Goal: Find specific page/section: Find specific page/section

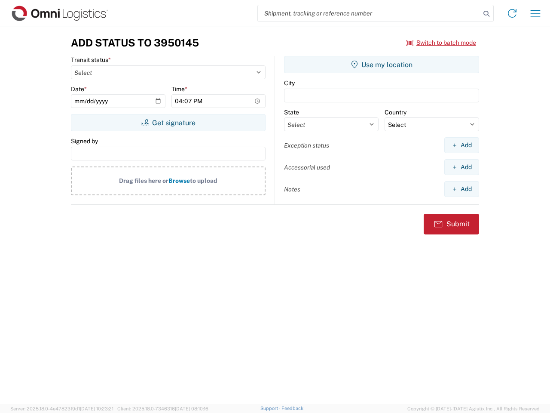
click at [369, 13] on input "search" at bounding box center [369, 13] width 223 height 16
click at [486, 14] on icon at bounding box center [486, 14] width 12 height 12
click at [512, 13] on icon at bounding box center [512, 13] width 14 height 14
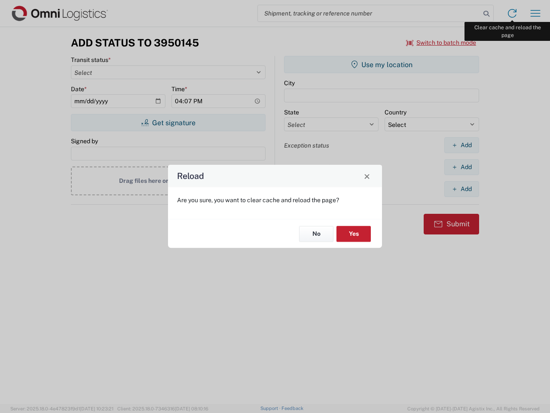
click at [535, 13] on div "Reload Are you sure, you want to clear cache and reload the page? No Yes" at bounding box center [275, 206] width 550 height 413
click at [441, 43] on div "Reload Are you sure, you want to clear cache and reload the page? No Yes" at bounding box center [275, 206] width 550 height 413
click at [168, 122] on div "Reload Are you sure, you want to clear cache and reload the page? No Yes" at bounding box center [275, 206] width 550 height 413
click at [382, 64] on div "Reload Are you sure, you want to clear cache and reload the page? No Yes" at bounding box center [275, 206] width 550 height 413
click at [462, 145] on div "Reload Are you sure, you want to clear cache and reload the page? No Yes" at bounding box center [275, 206] width 550 height 413
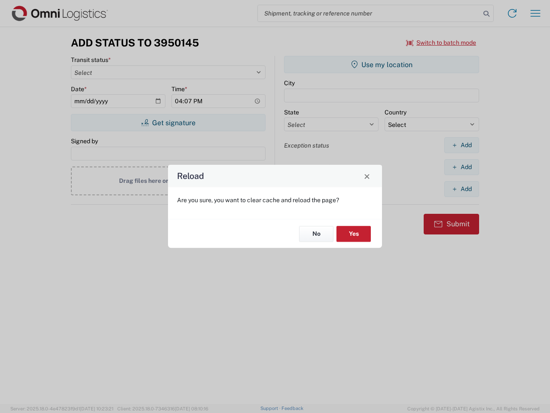
click at [462, 167] on div "Reload Are you sure, you want to clear cache and reload the page? No Yes" at bounding box center [275, 206] width 550 height 413
click at [462, 189] on div "Reload Are you sure, you want to clear cache and reload the page? No Yes" at bounding box center [275, 206] width 550 height 413
